Goal: Transaction & Acquisition: Purchase product/service

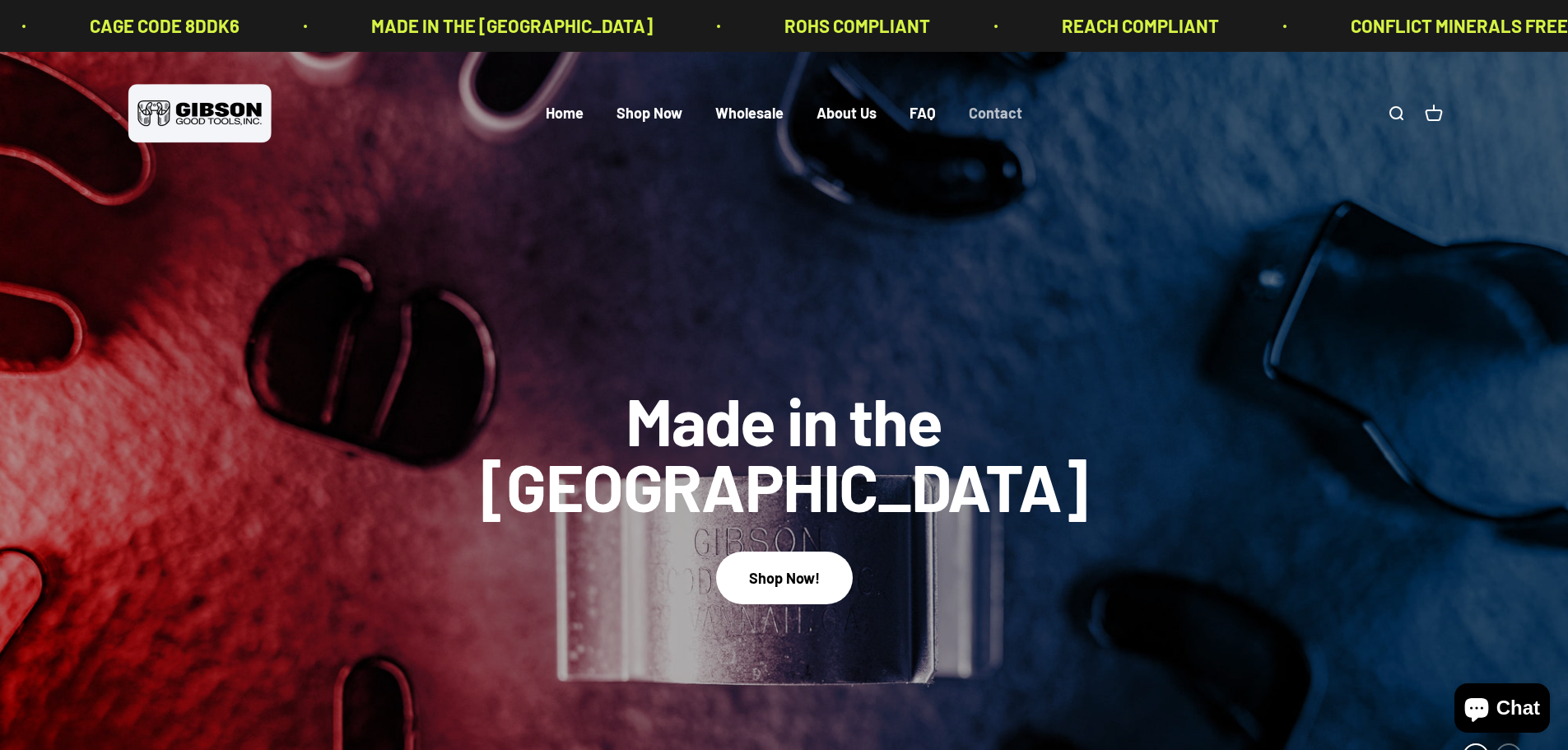
click at [979, 109] on link "Contact" at bounding box center [996, 114] width 54 height 18
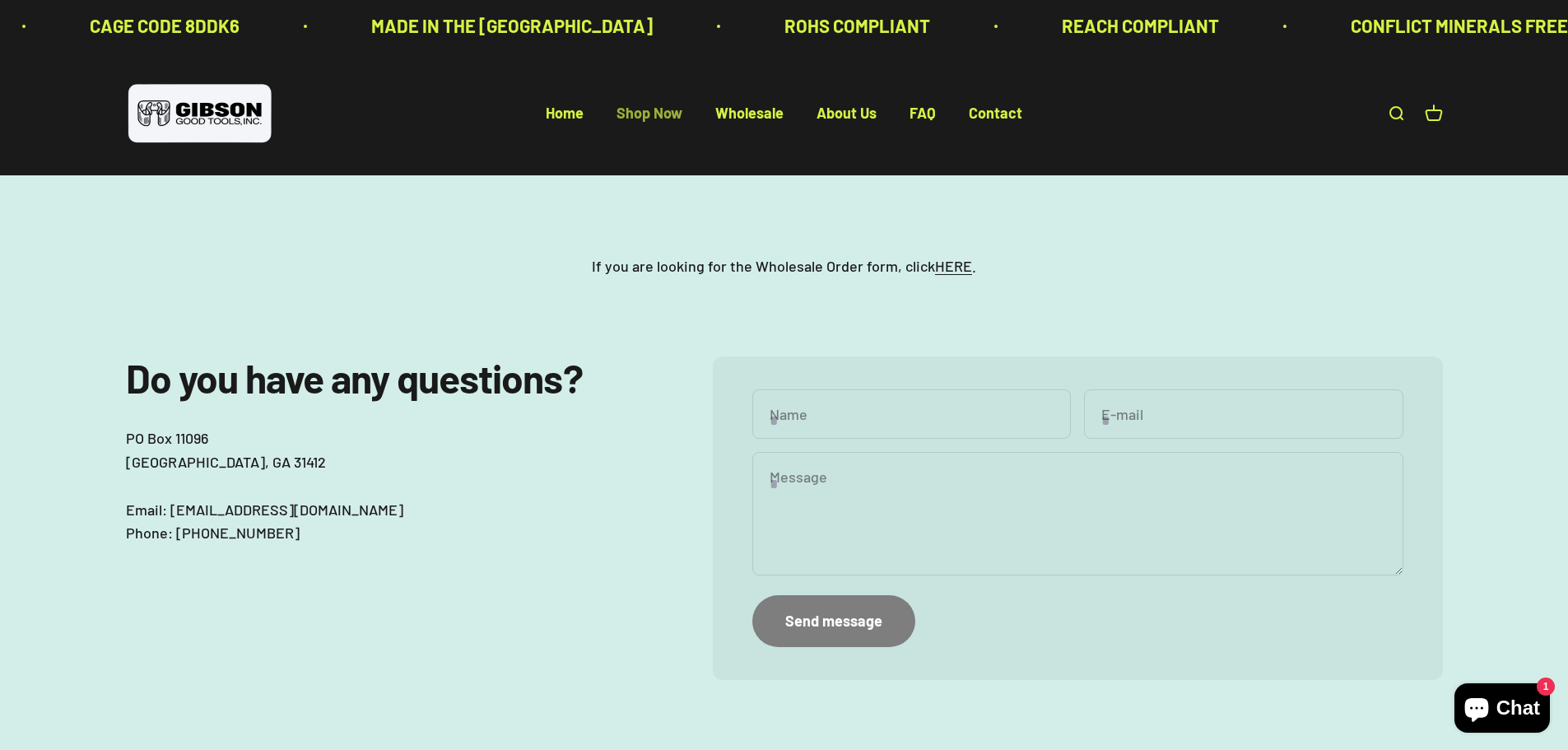
click at [676, 112] on link "Shop Now" at bounding box center [650, 114] width 66 height 18
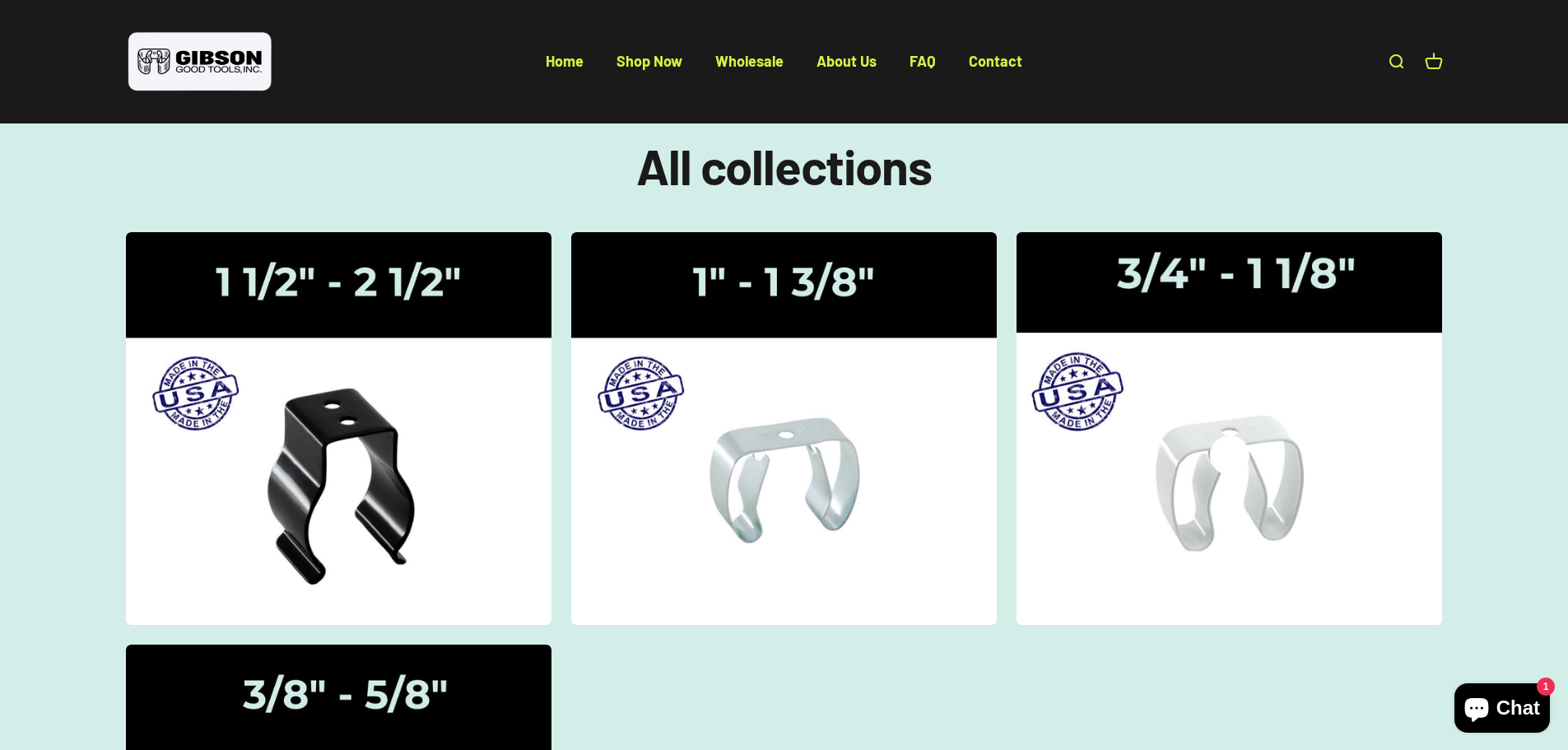
scroll to position [82, 0]
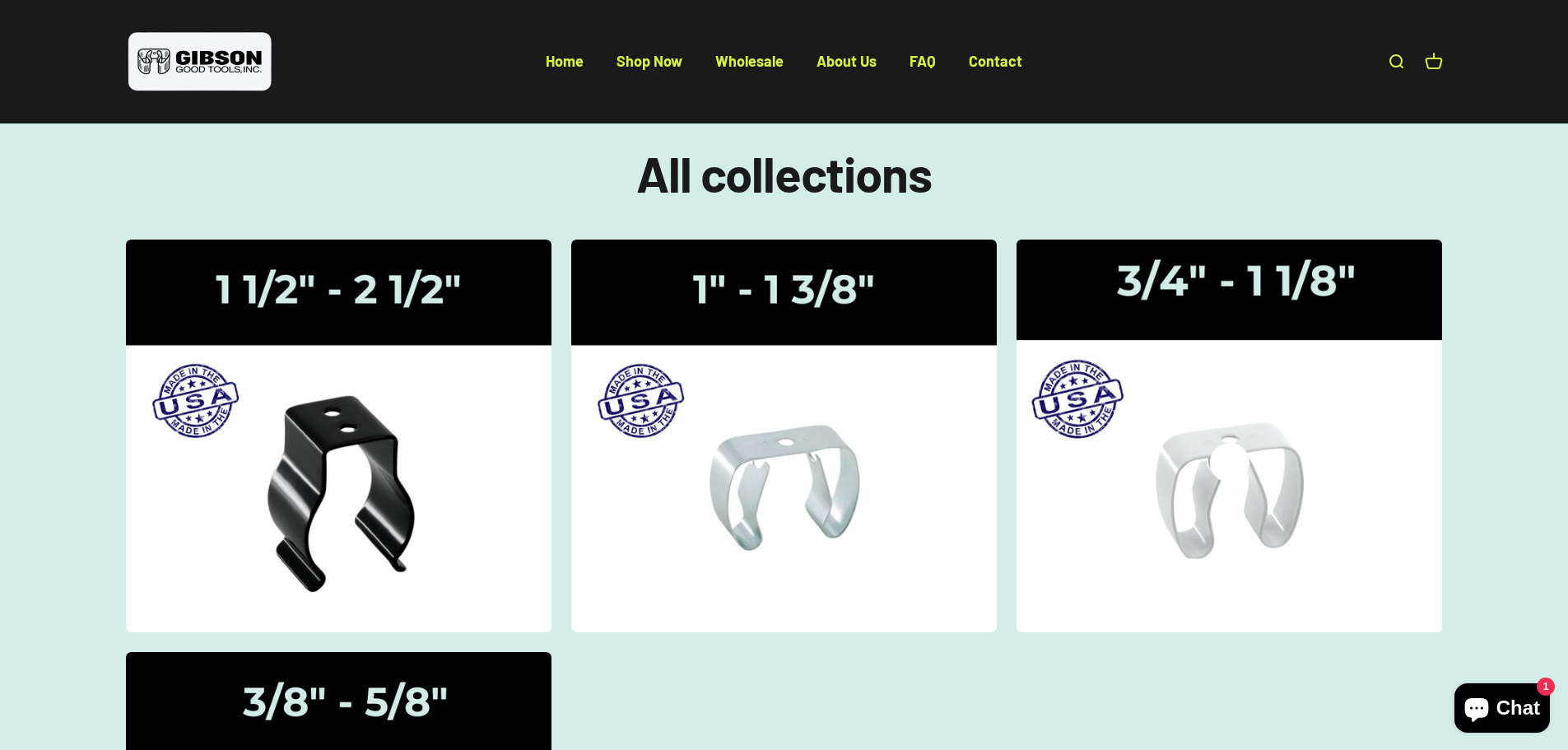
click at [1218, 322] on img at bounding box center [1230, 435] width 451 height 416
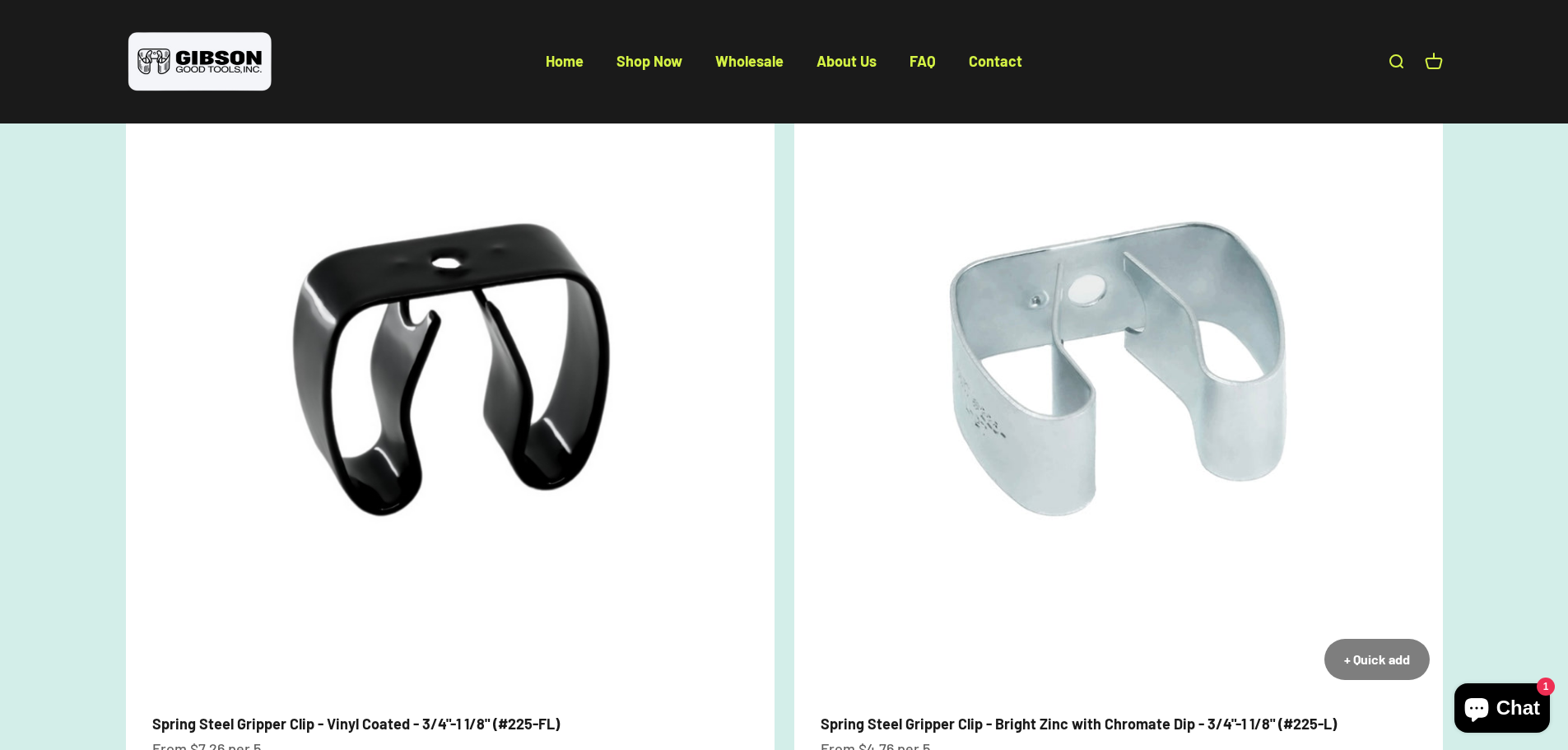
scroll to position [412, 0]
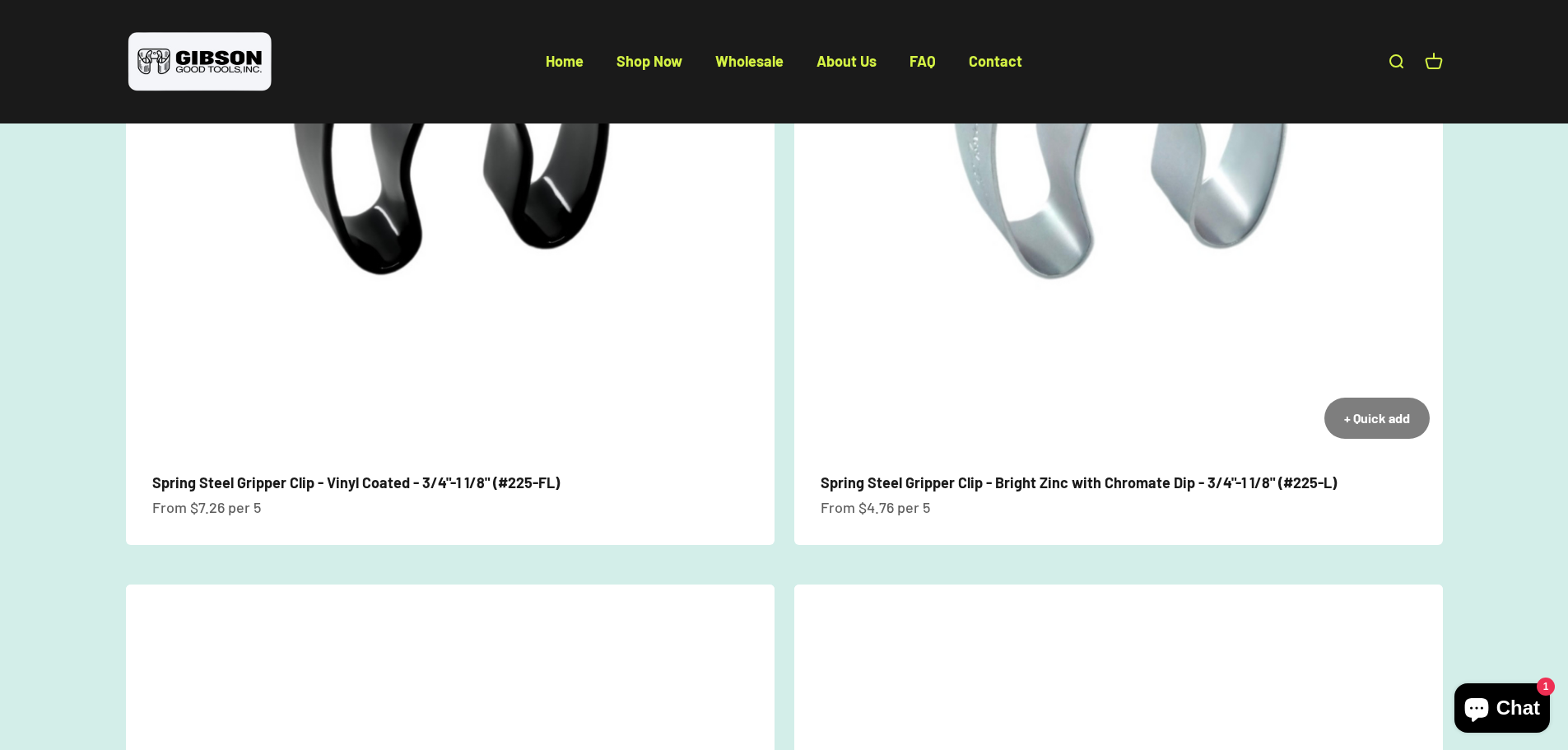
click at [1151, 481] on link "Spring Steel Gripper Clip - Bright Zinc with Chromate Dip - 3/4"-1 1/8" (#225-L)" at bounding box center [1078, 482] width 516 height 18
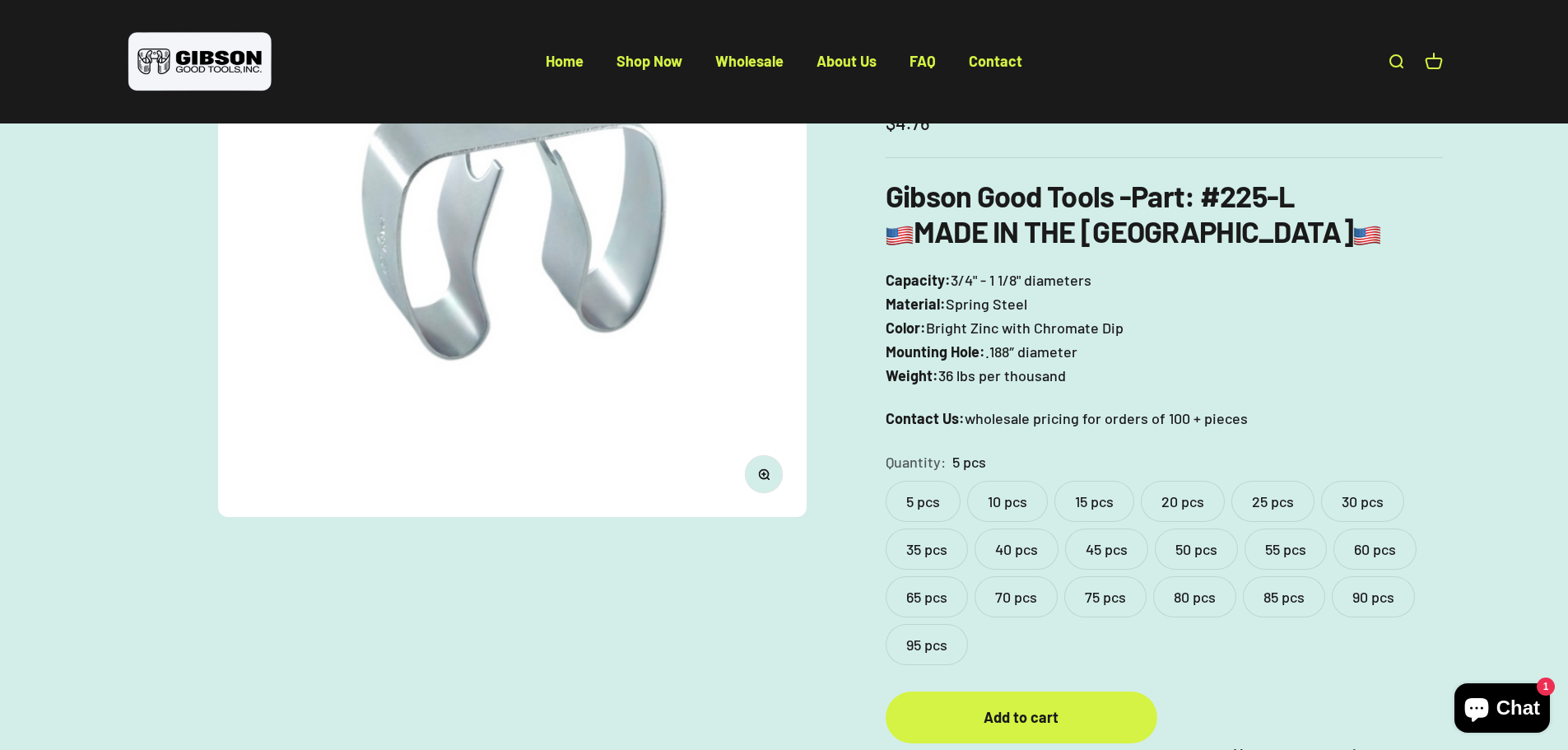
scroll to position [329, 0]
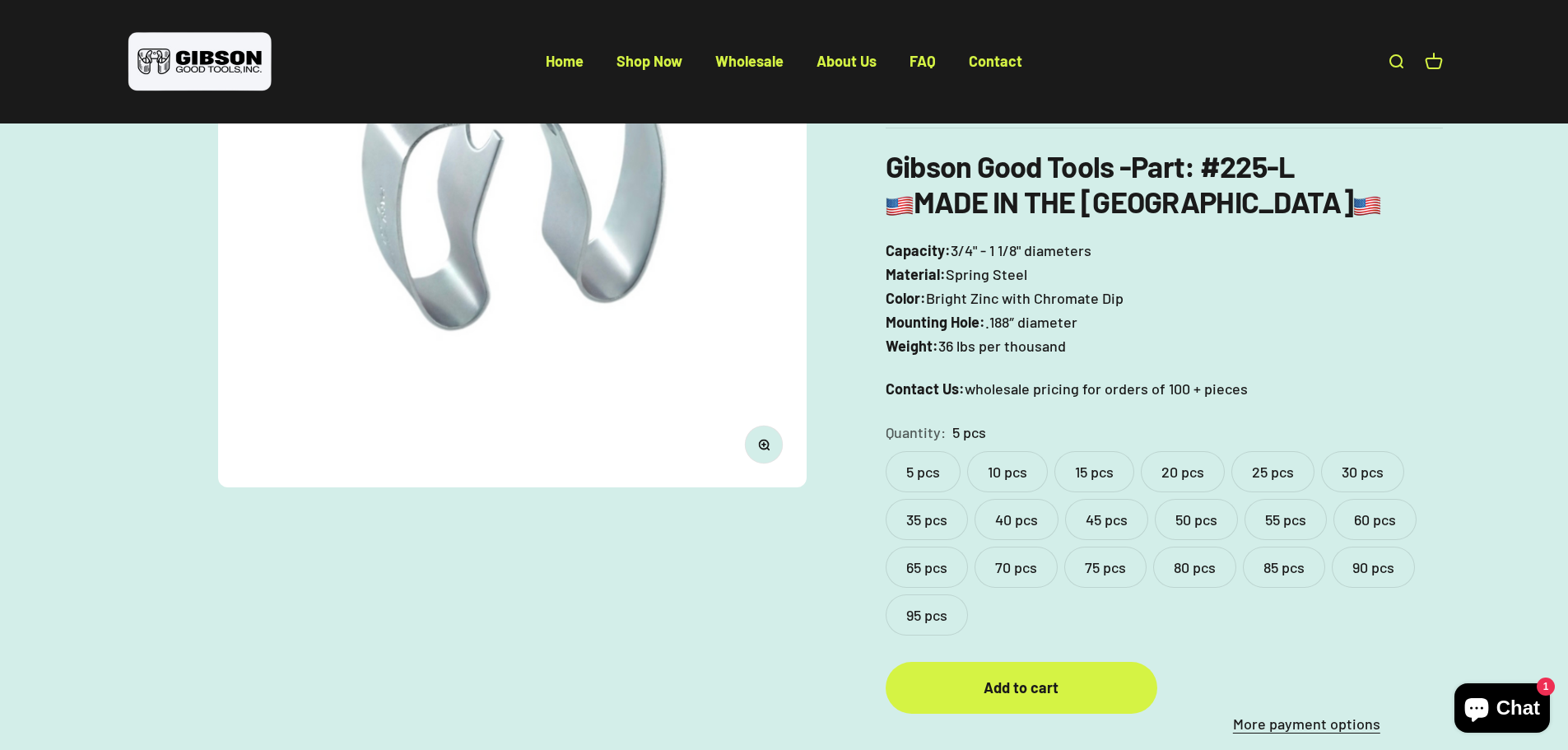
click at [944, 610] on label "95 pcs" at bounding box center [926, 614] width 82 height 41
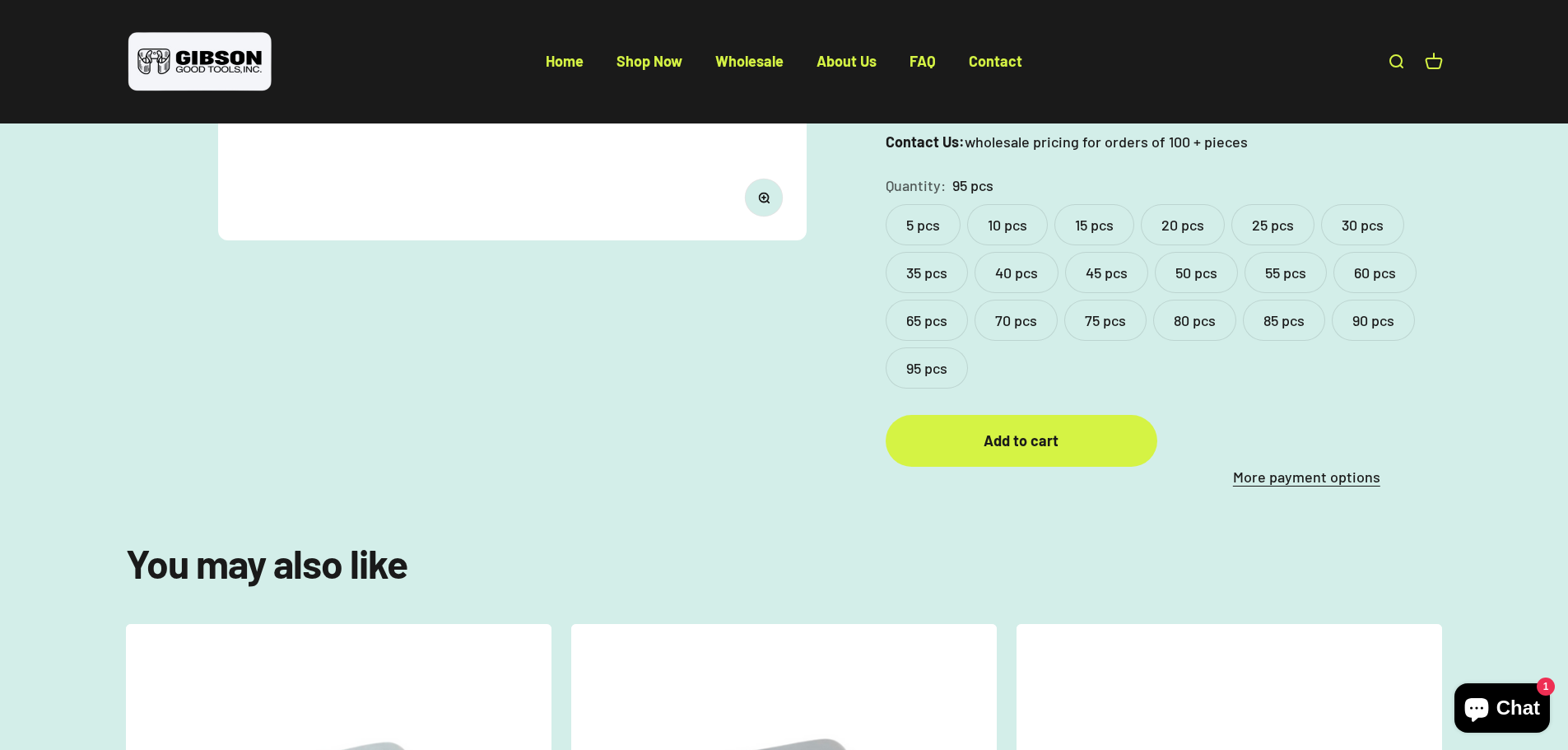
scroll to position [165, 0]
